Goal: Find specific page/section: Find specific page/section

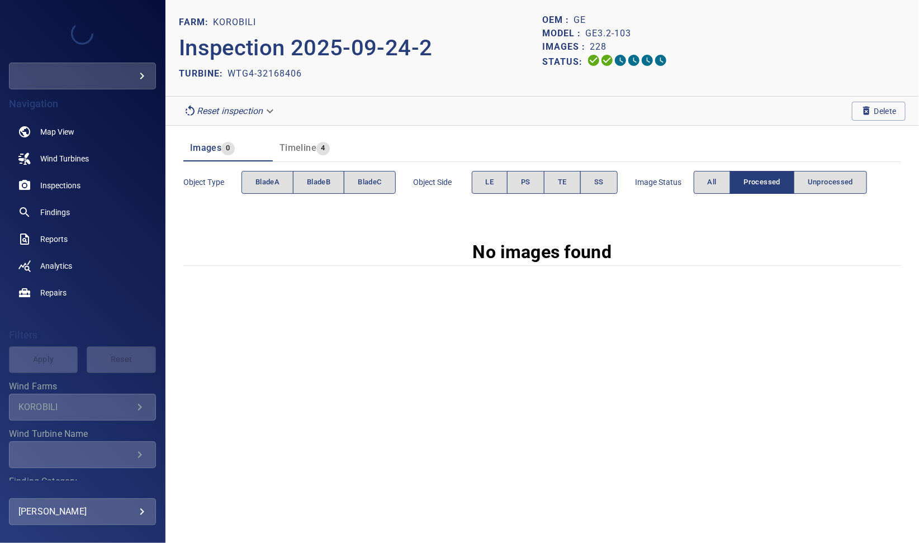
click at [272, 112] on body "**********" at bounding box center [459, 271] width 919 height 543
click at [401, 77] on div at bounding box center [459, 271] width 919 height 543
click at [268, 108] on body "**********" at bounding box center [459, 271] width 919 height 543
click at [395, 75] on div at bounding box center [459, 271] width 919 height 543
click at [274, 103] on body "**********" at bounding box center [459, 271] width 919 height 543
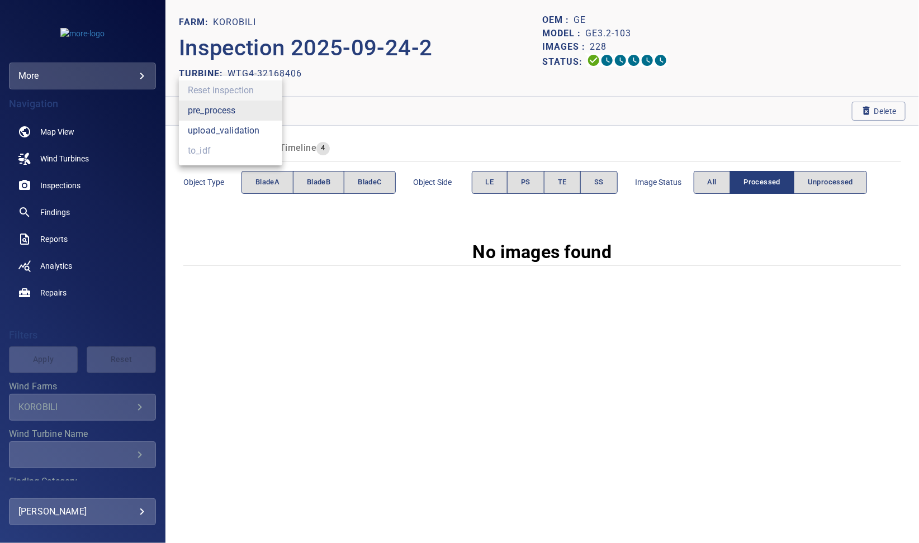
click at [401, 92] on div at bounding box center [459, 271] width 919 height 543
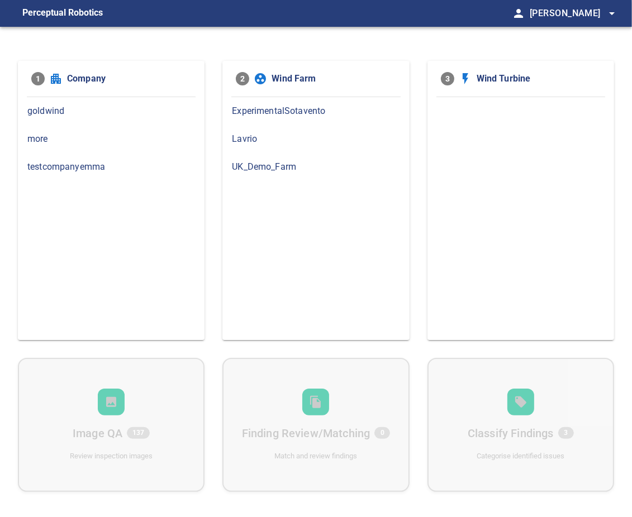
click at [107, 142] on span "more" at bounding box center [111, 138] width 168 height 13
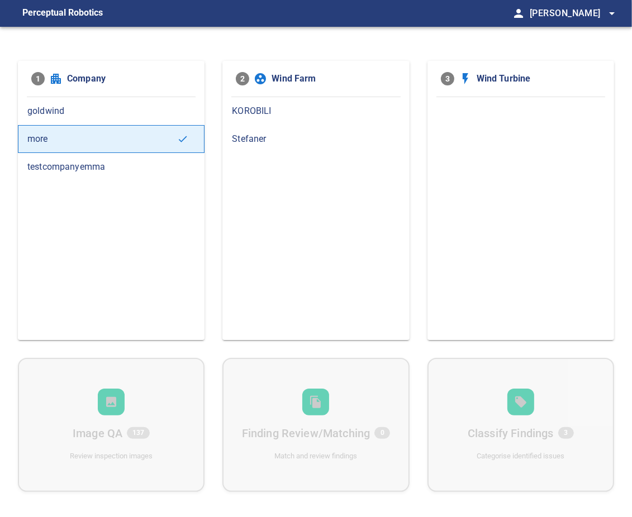
click at [89, 107] on span "goldwind" at bounding box center [111, 110] width 168 height 13
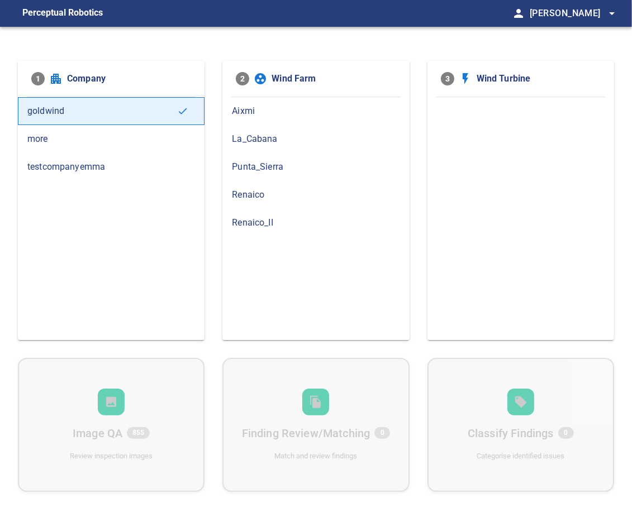
click at [266, 218] on span "Renaico_II" at bounding box center [316, 222] width 168 height 13
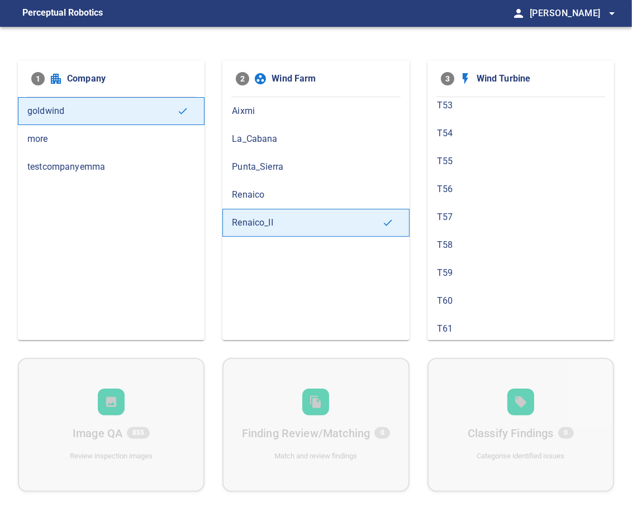
scroll to position [201, 0]
click at [461, 155] on span "T54" at bounding box center [521, 161] width 168 height 13
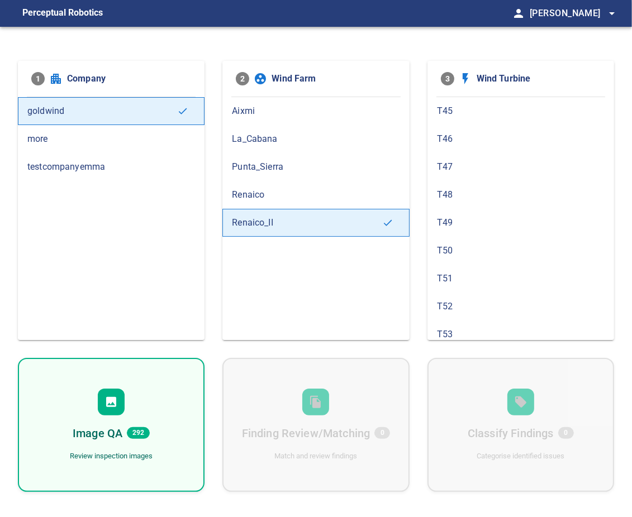
click at [115, 404] on icon at bounding box center [111, 402] width 10 height 10
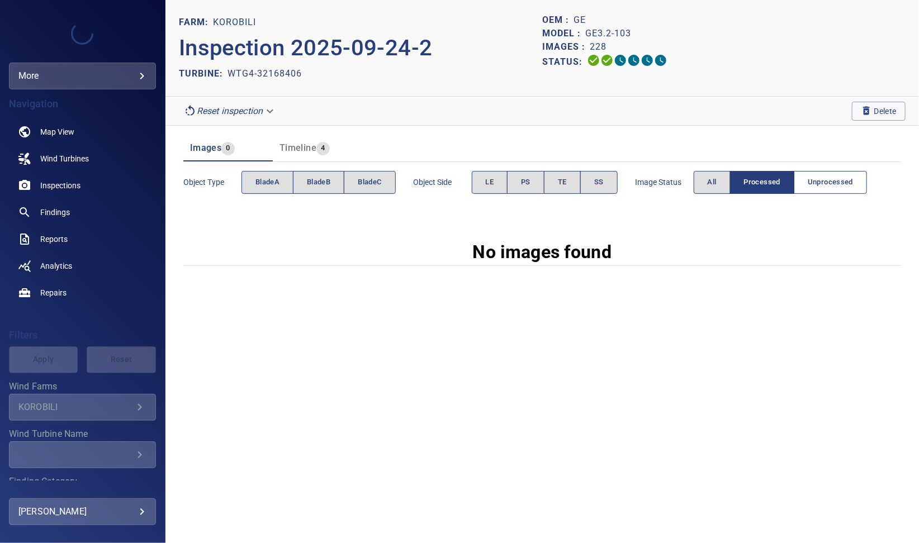
click at [813, 180] on span "Unprocessed" at bounding box center [829, 182] width 45 height 13
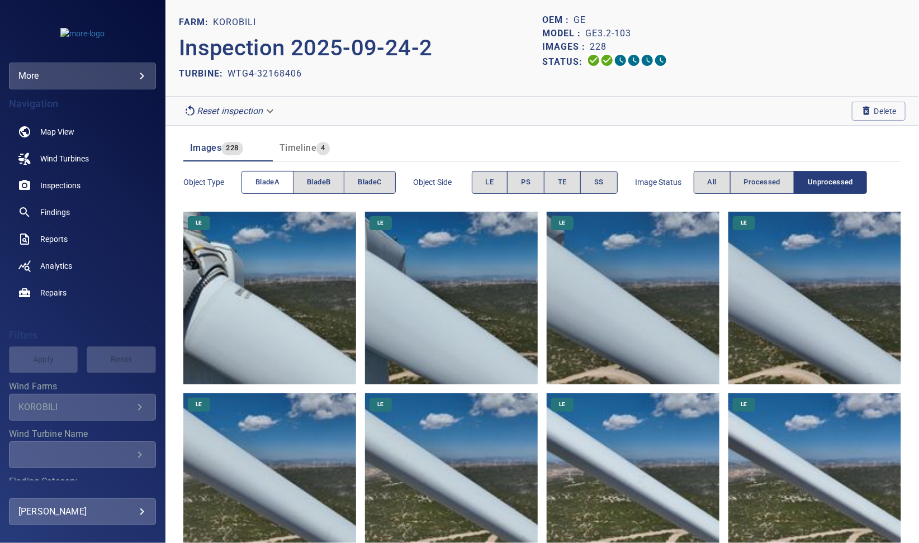
click at [268, 178] on span "bladeA" at bounding box center [267, 182] width 24 height 13
click at [270, 179] on span "bladeA" at bounding box center [267, 182] width 24 height 13
click at [315, 180] on span "bladeB" at bounding box center [318, 182] width 23 height 13
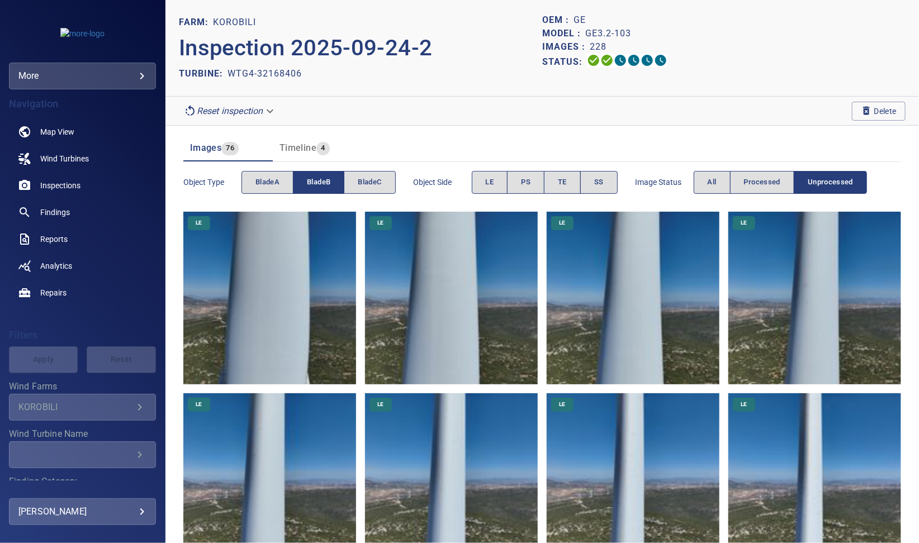
click at [318, 183] on span "bladeB" at bounding box center [318, 182] width 23 height 13
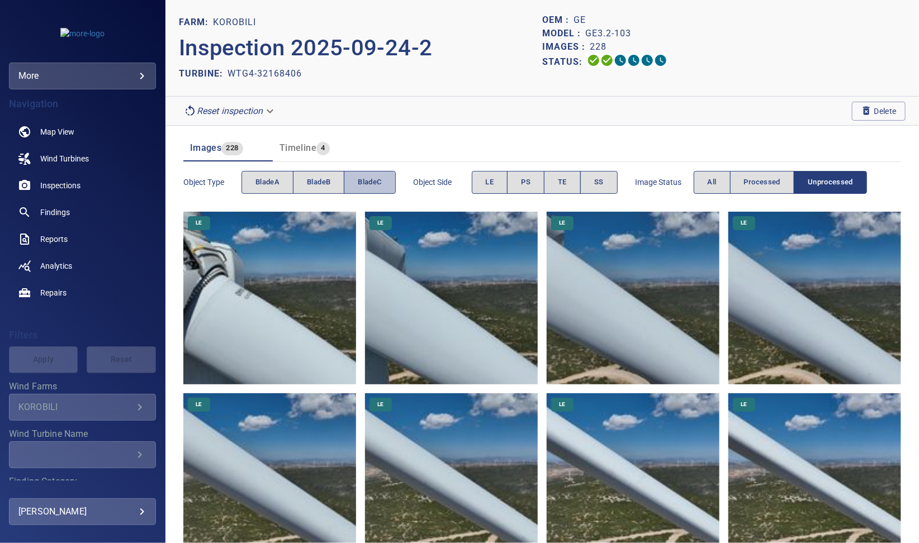
click at [383, 184] on button "bladeC" at bounding box center [369, 182] width 51 height 23
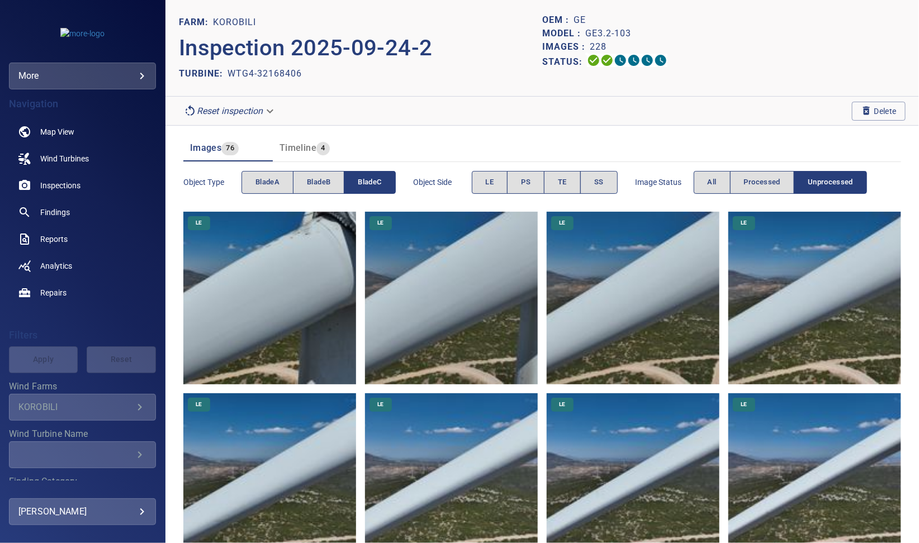
click at [383, 184] on button "bladeC" at bounding box center [369, 182] width 51 height 23
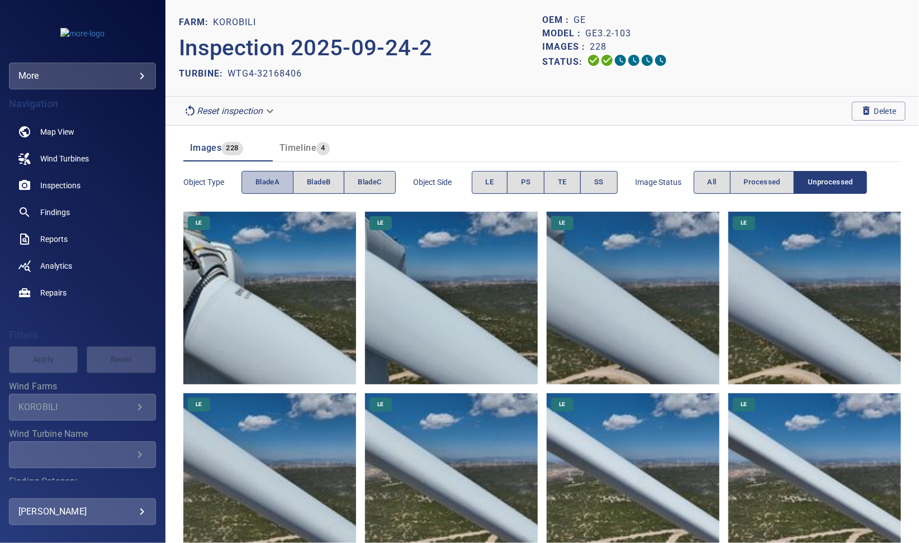
click at [287, 182] on button "bladeA" at bounding box center [267, 182] width 52 height 23
click at [273, 180] on span "bladeA" at bounding box center [267, 182] width 24 height 13
click at [315, 182] on span "bladeB" at bounding box center [318, 182] width 23 height 13
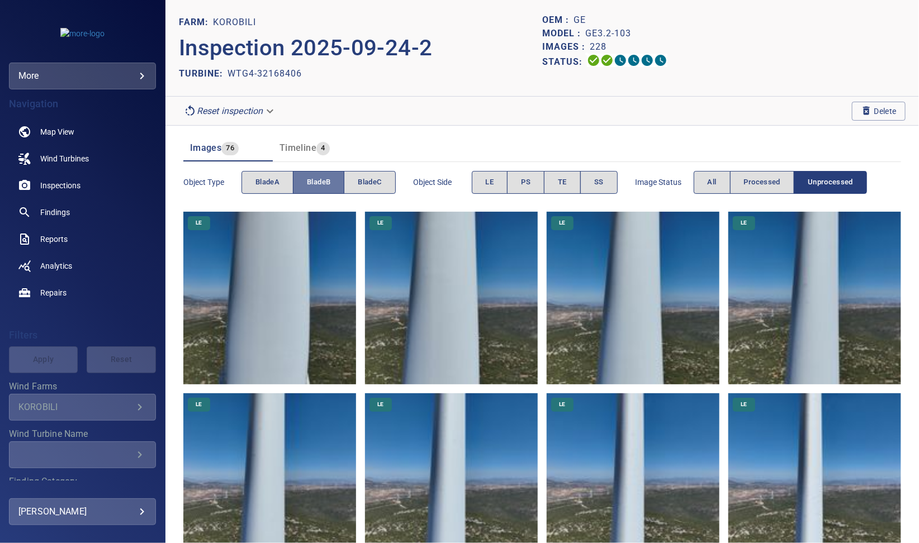
click at [315, 182] on span "bladeB" at bounding box center [318, 182] width 23 height 13
